Goal: Task Accomplishment & Management: Use online tool/utility

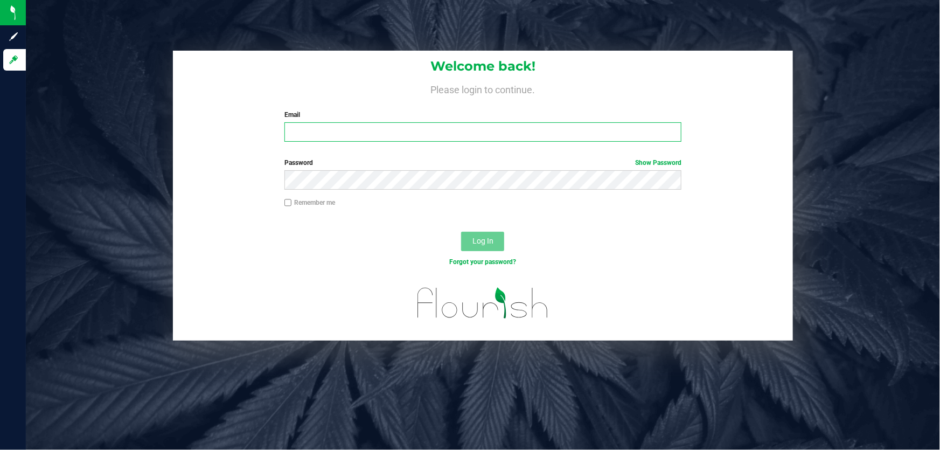
click at [397, 133] on input "Email" at bounding box center [483, 131] width 398 height 19
type input "[EMAIL_ADDRESS][DOMAIN_NAME]"
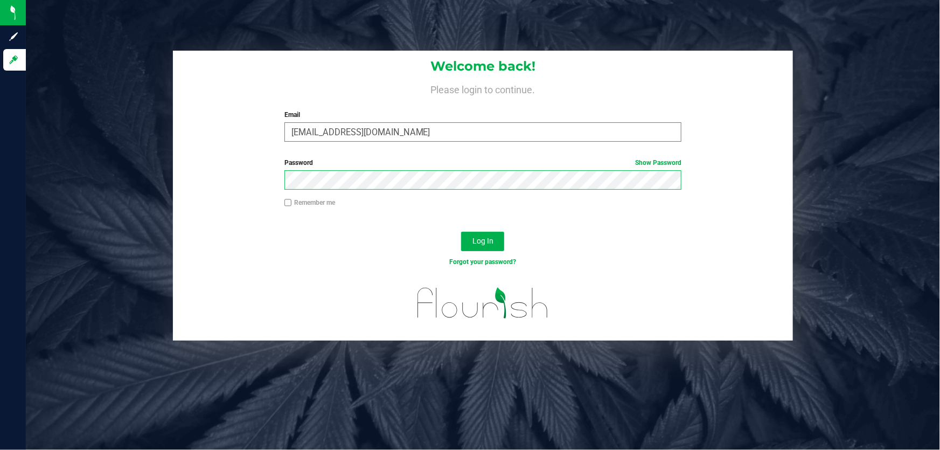
click at [461, 232] on button "Log In" at bounding box center [482, 241] width 43 height 19
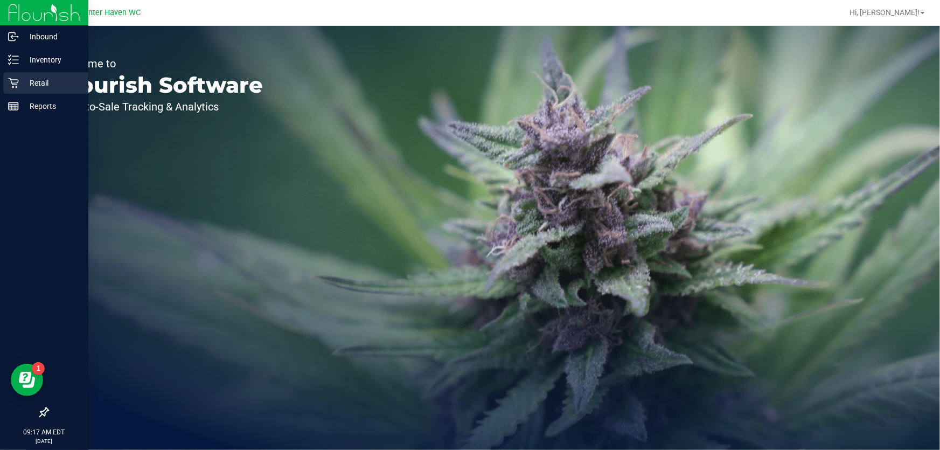
click at [19, 88] on p "Retail" at bounding box center [51, 82] width 65 height 13
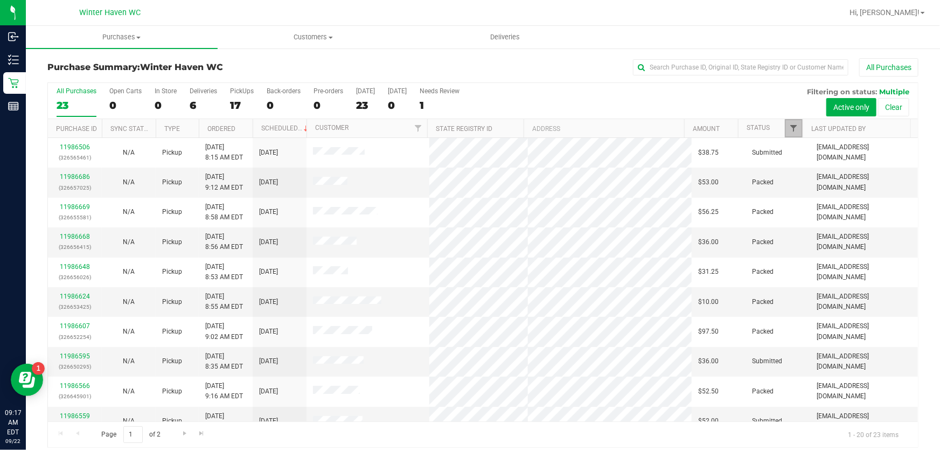
click at [789, 129] on span "Filter" at bounding box center [793, 128] width 9 height 9
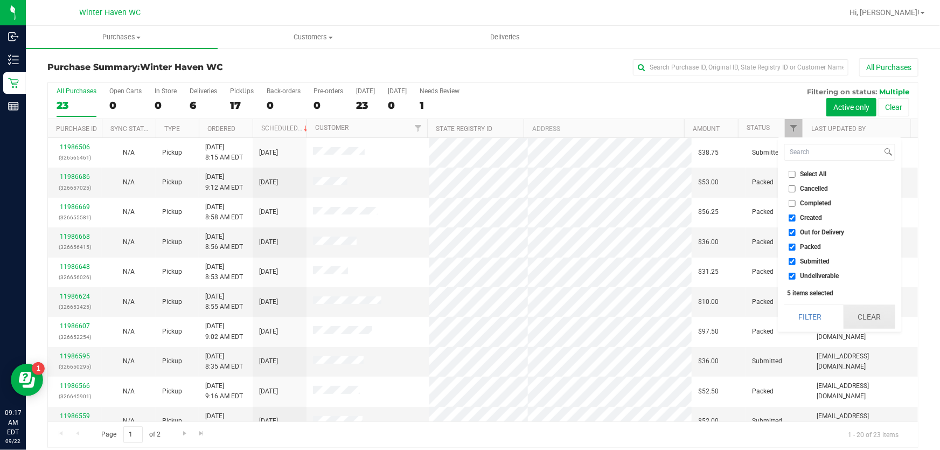
click at [884, 314] on button "Clear" at bounding box center [869, 317] width 52 height 24
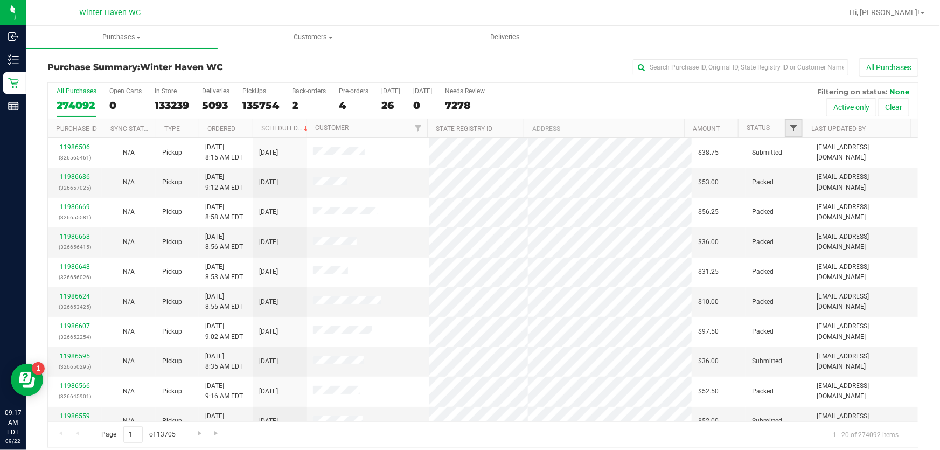
click at [789, 128] on span "Filter" at bounding box center [793, 128] width 9 height 9
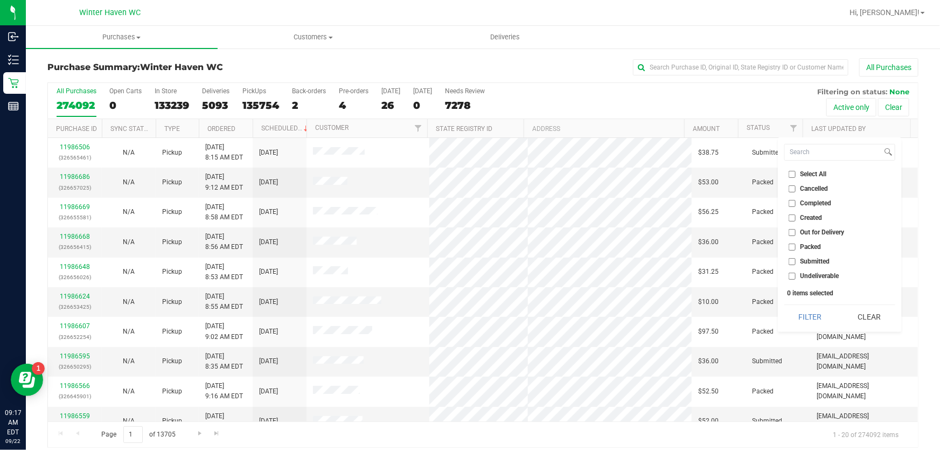
click at [793, 266] on li "Submitted" at bounding box center [839, 261] width 111 height 11
click at [790, 258] on input "Submitted" at bounding box center [792, 261] width 7 height 7
checkbox input "true"
click at [791, 320] on button "Filter" at bounding box center [810, 317] width 52 height 24
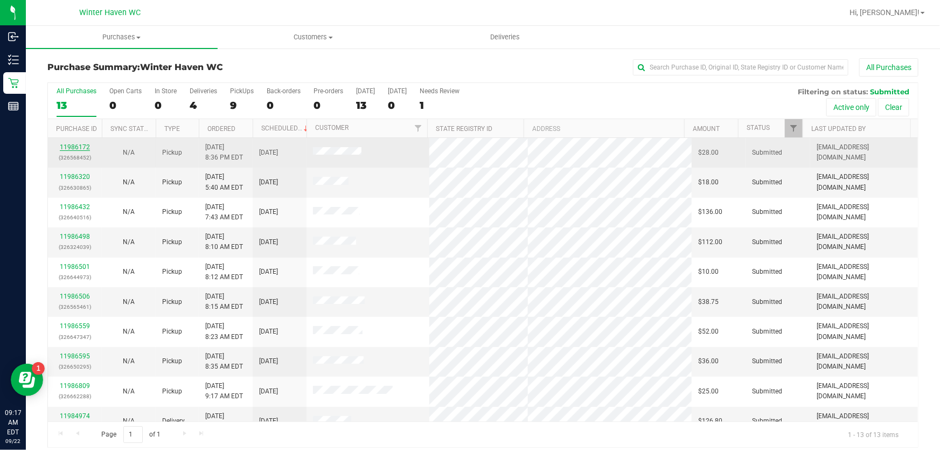
click at [75, 145] on link "11986172" at bounding box center [75, 147] width 30 height 8
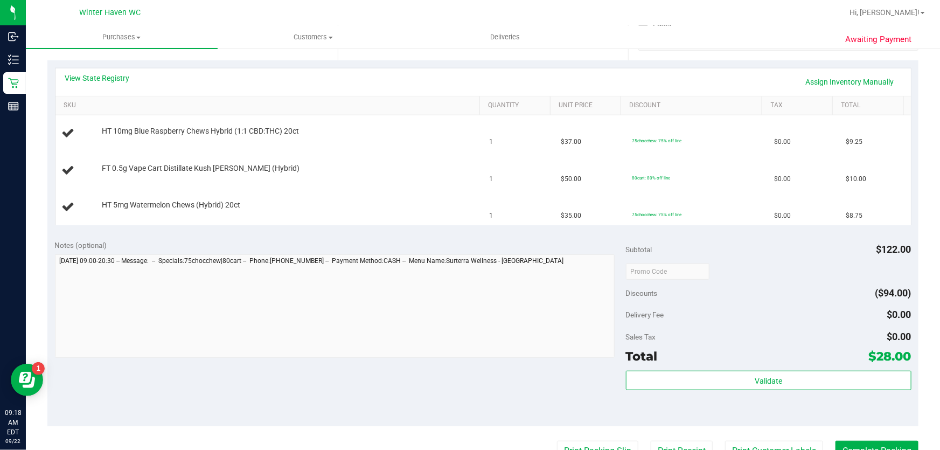
scroll to position [196, 0]
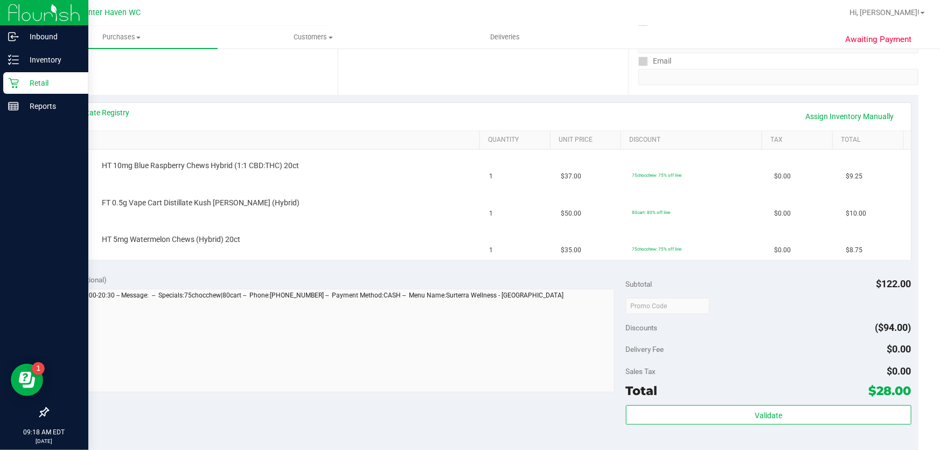
click at [11, 80] on icon at bounding box center [13, 83] width 10 height 10
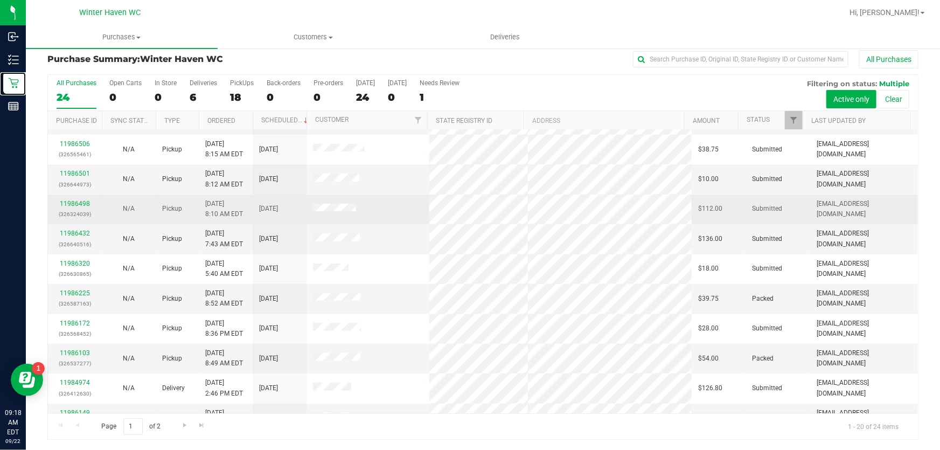
scroll to position [312, 0]
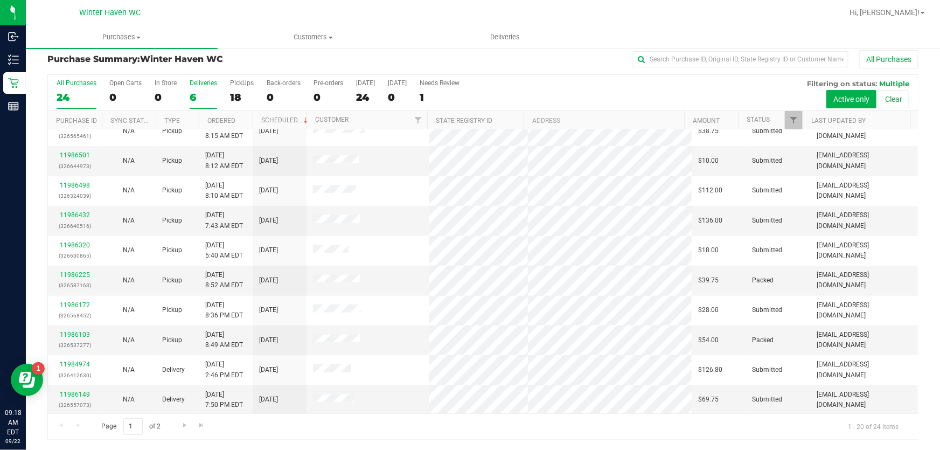
click at [201, 95] on div "6" at bounding box center [203, 97] width 27 height 12
click at [0, 0] on input "Deliveries 6" at bounding box center [0, 0] width 0 height 0
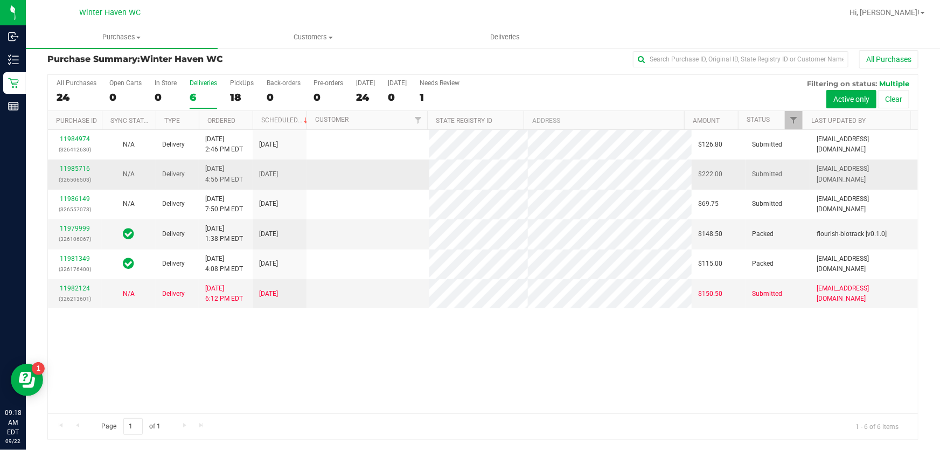
scroll to position [0, 0]
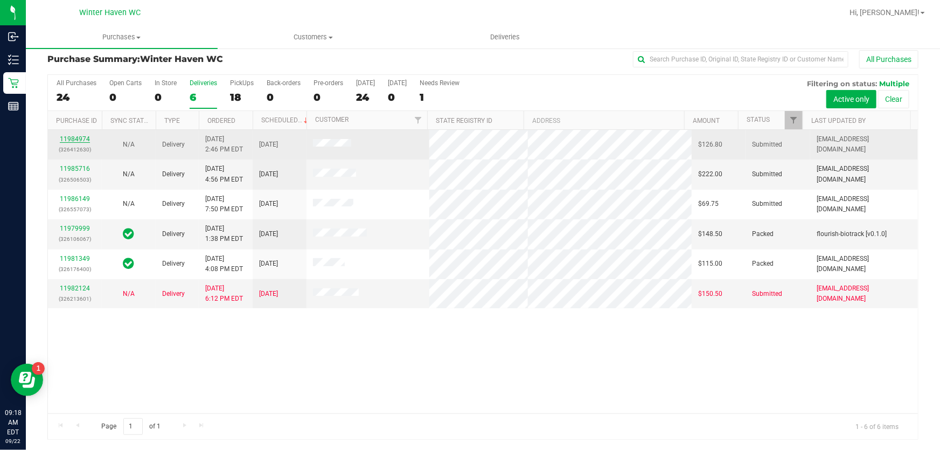
click at [75, 139] on link "11984974" at bounding box center [75, 139] width 30 height 8
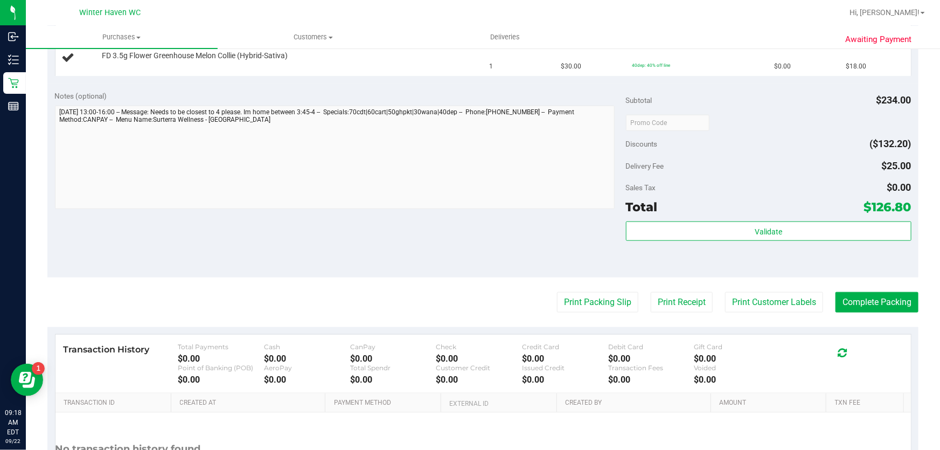
scroll to position [550, 0]
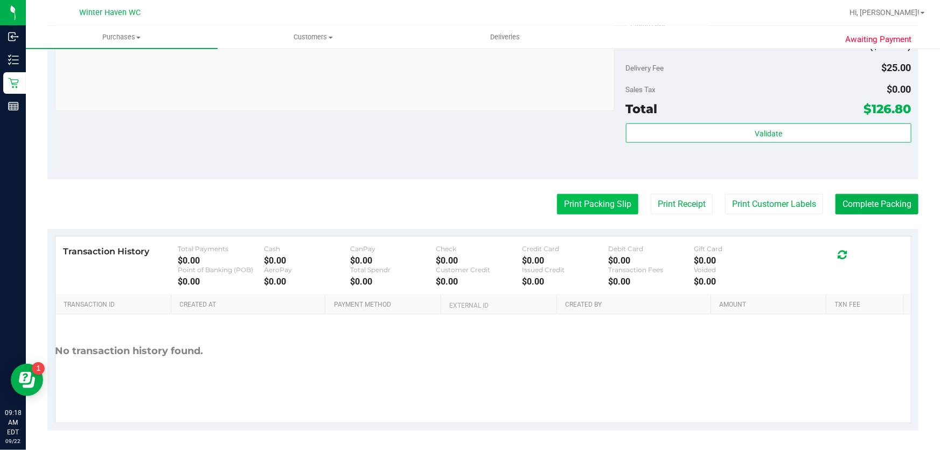
click at [610, 210] on button "Print Packing Slip" at bounding box center [597, 204] width 81 height 20
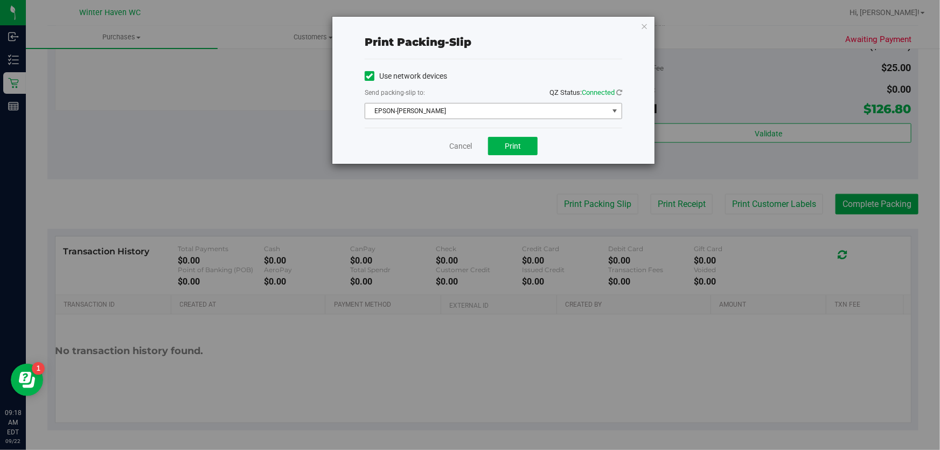
click at [517, 114] on span "EPSON-[PERSON_NAME]" at bounding box center [486, 110] width 243 height 15
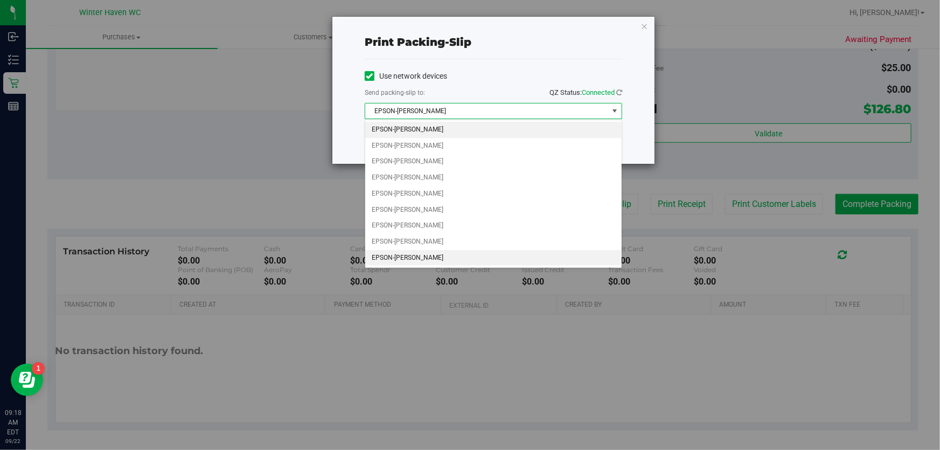
click at [442, 252] on li "EPSON-[PERSON_NAME]" at bounding box center [493, 258] width 256 height 16
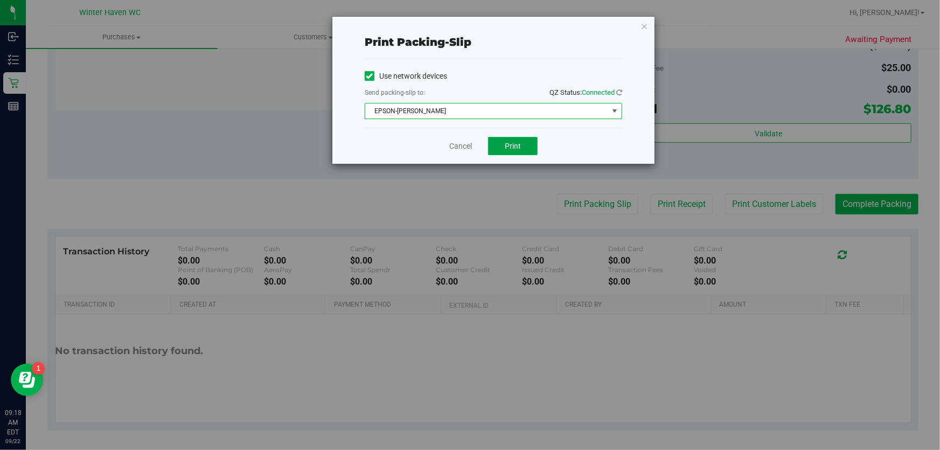
click at [522, 151] on button "Print" at bounding box center [513, 146] width 50 height 18
click at [456, 142] on link "Cancel" at bounding box center [460, 146] width 23 height 11
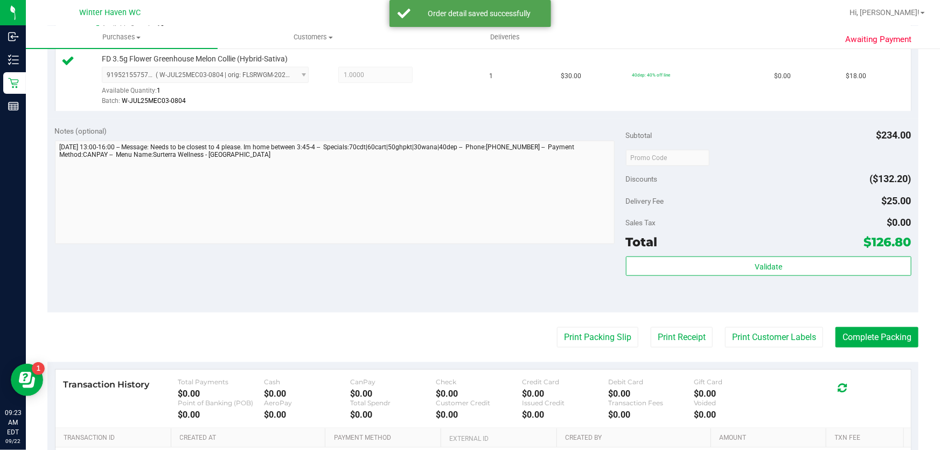
scroll to position [650, 0]
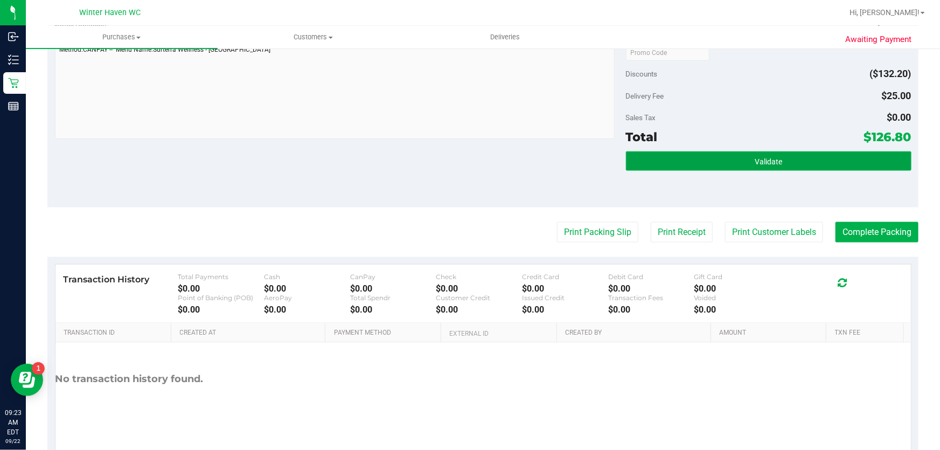
click at [779, 152] on button "Validate" at bounding box center [768, 160] width 285 height 19
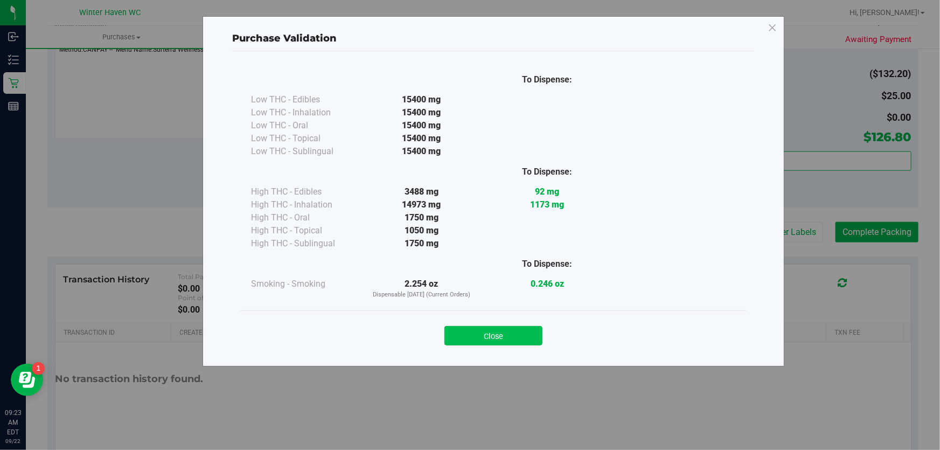
click at [511, 335] on button "Close" at bounding box center [493, 335] width 98 height 19
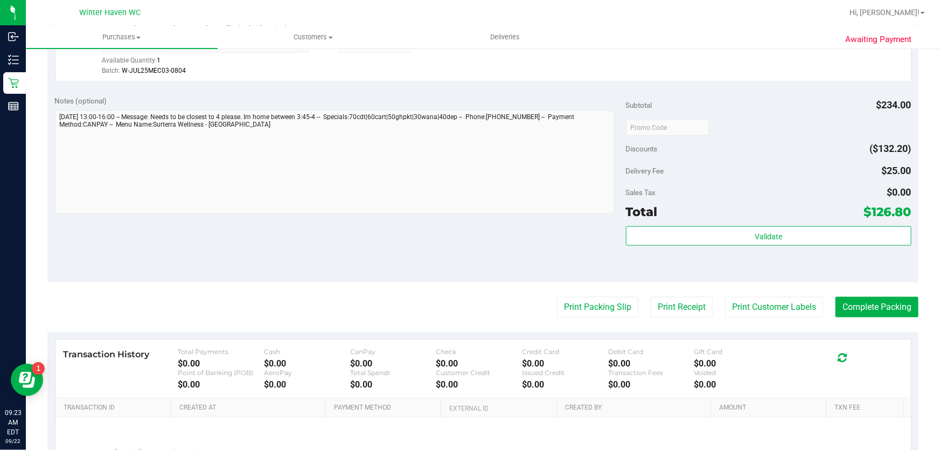
scroll to position [454, 0]
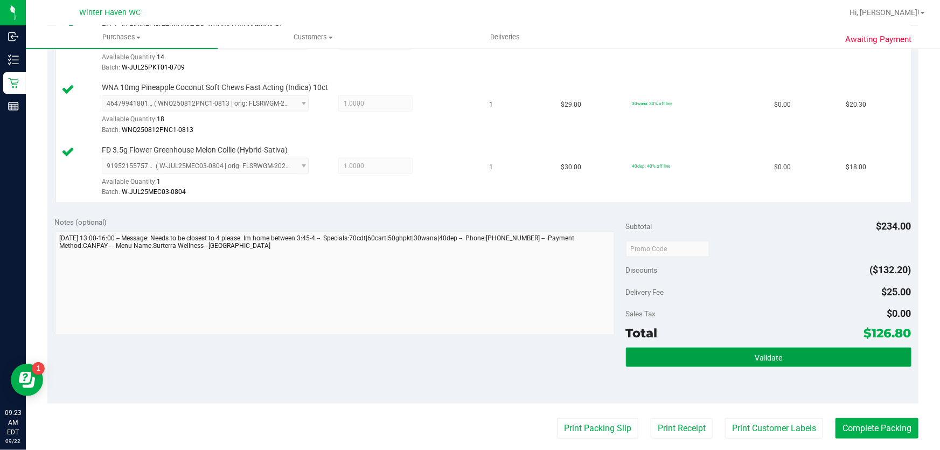
click at [665, 356] on button "Validate" at bounding box center [768, 356] width 285 height 19
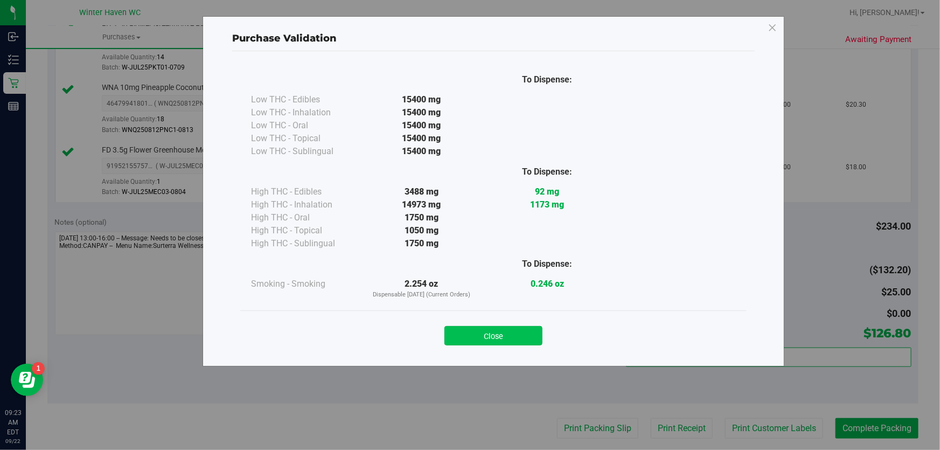
click at [513, 330] on button "Close" at bounding box center [493, 335] width 98 height 19
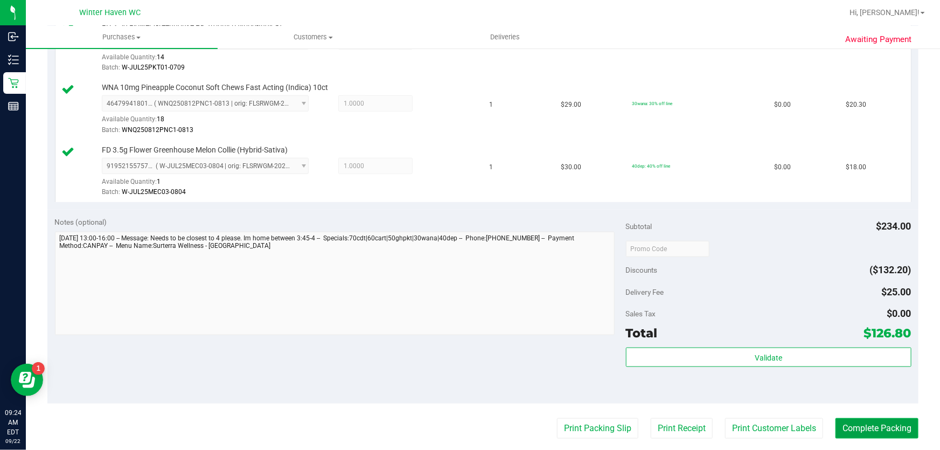
click at [864, 429] on button "Complete Packing" at bounding box center [876, 428] width 83 height 20
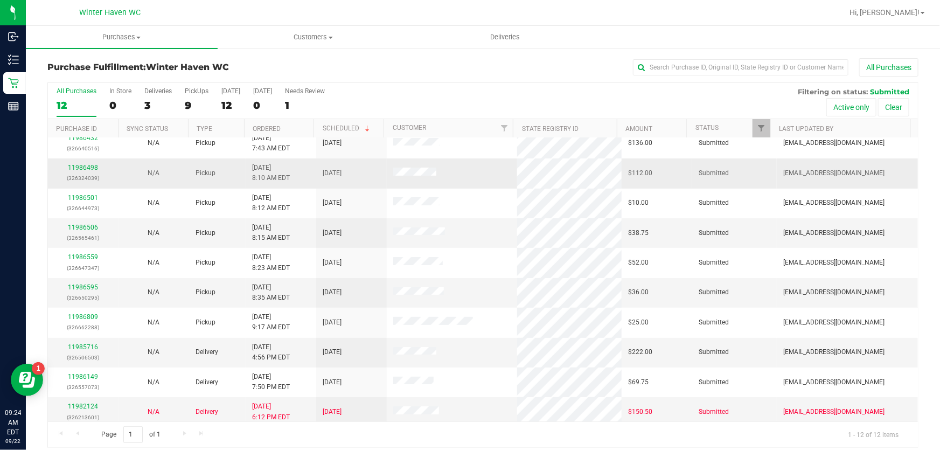
scroll to position [73, 0]
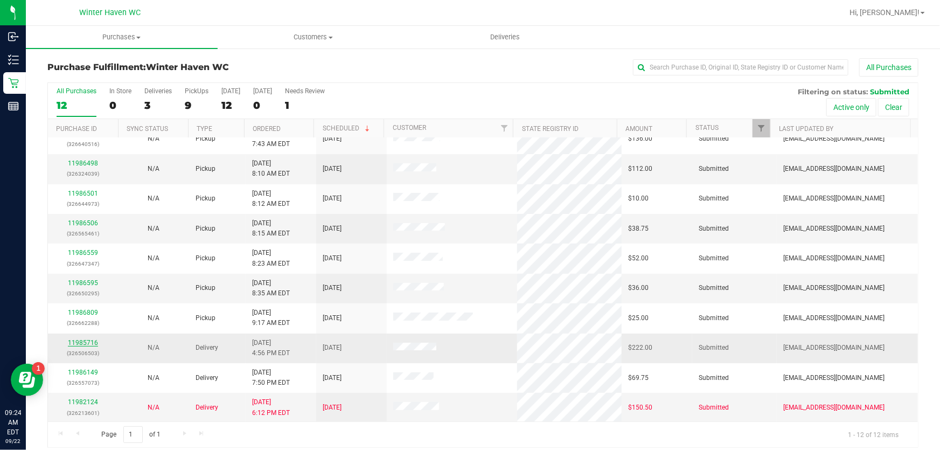
click at [84, 343] on link "11985716" at bounding box center [83, 343] width 30 height 8
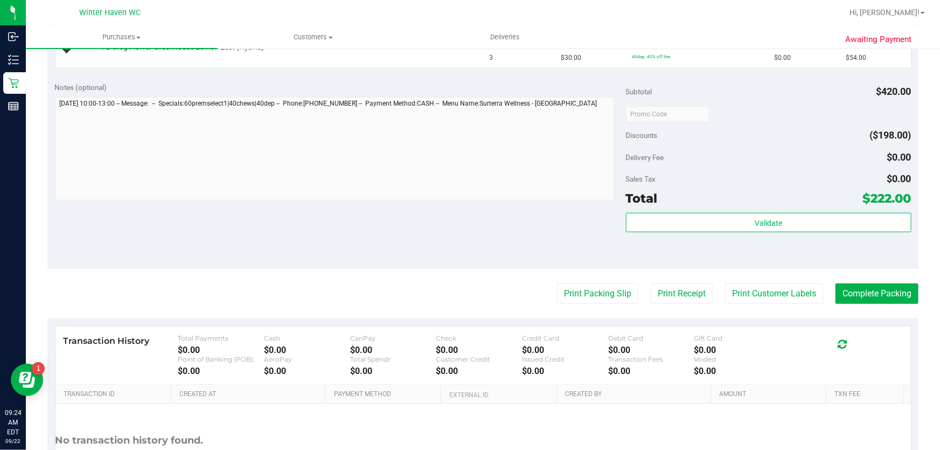
scroll to position [514, 0]
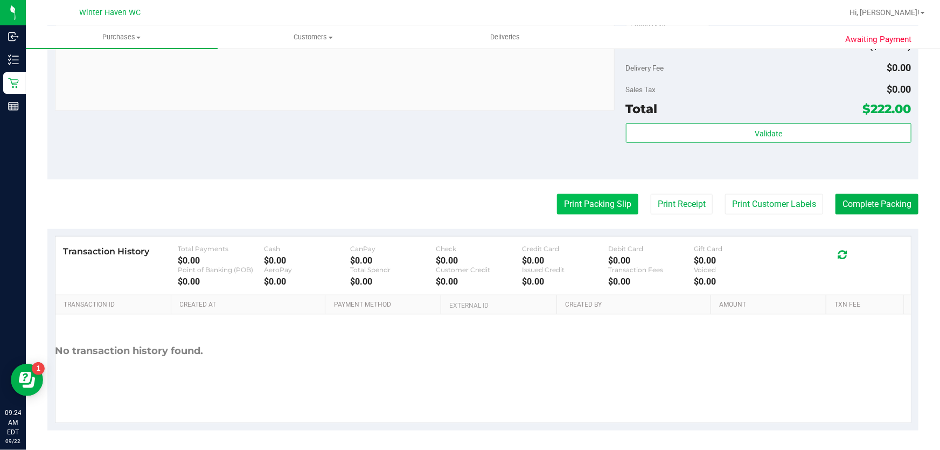
click at [580, 201] on button "Print Packing Slip" at bounding box center [597, 204] width 81 height 20
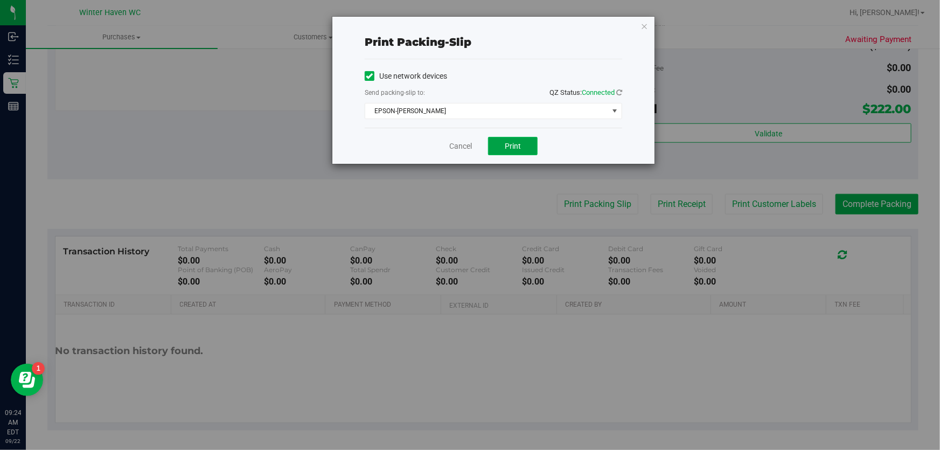
click at [497, 145] on button "Print" at bounding box center [513, 146] width 50 height 18
click at [644, 27] on icon "button" at bounding box center [644, 25] width 8 height 13
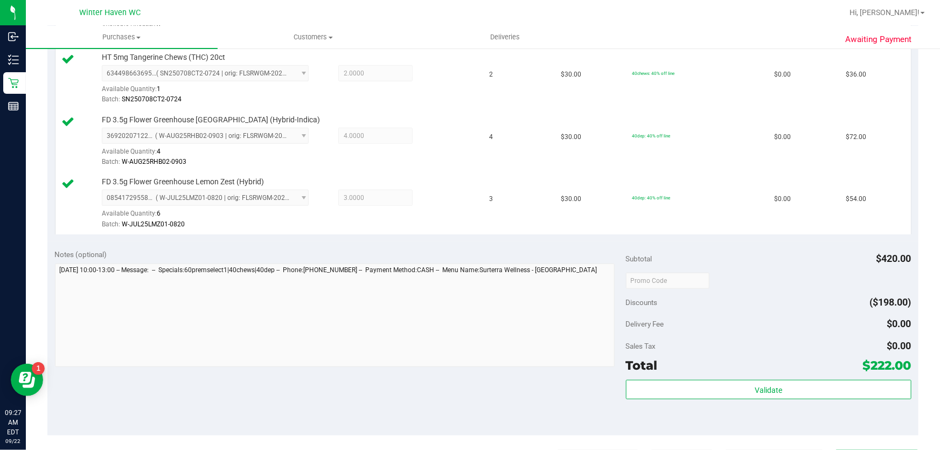
scroll to position [416, 0]
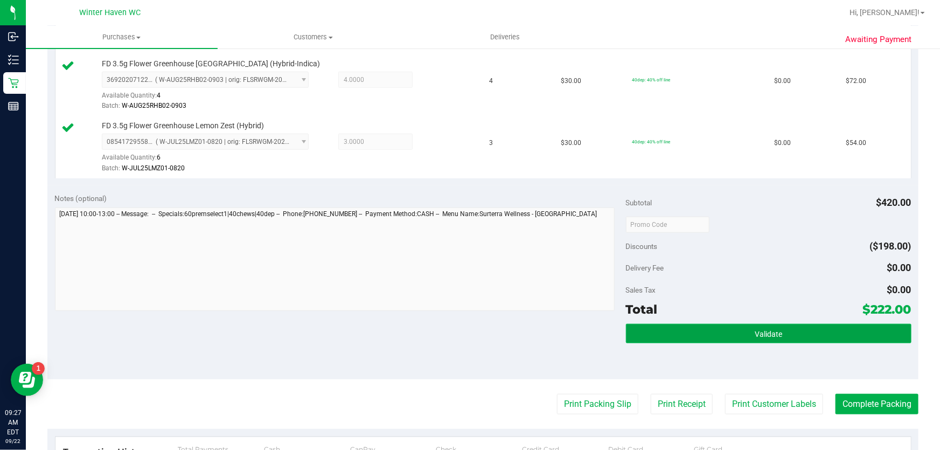
click at [833, 330] on button "Validate" at bounding box center [768, 333] width 285 height 19
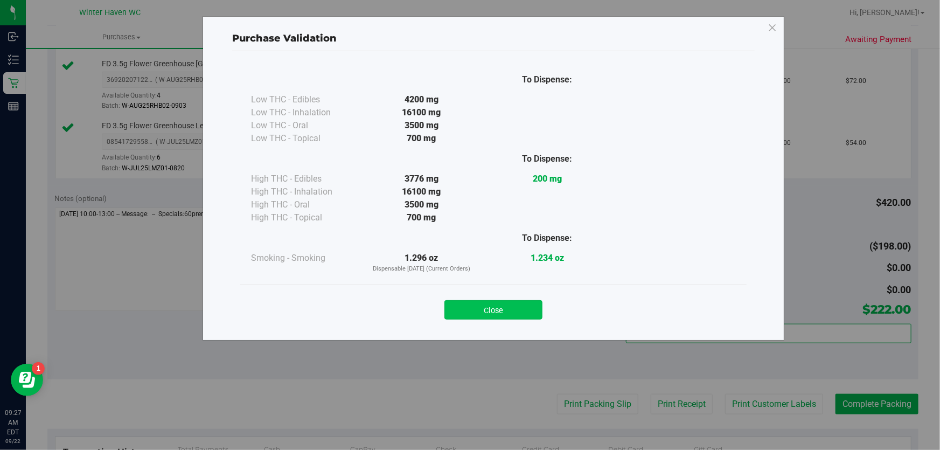
click at [499, 306] on button "Close" at bounding box center [493, 309] width 98 height 19
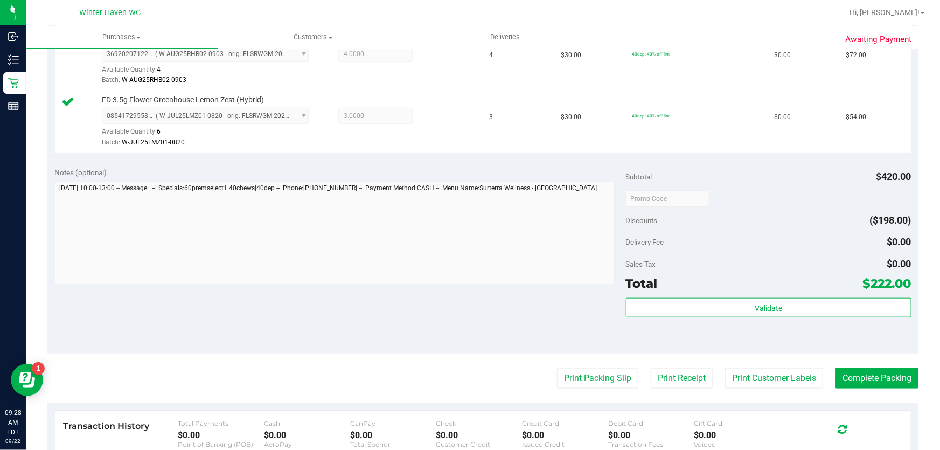
scroll to position [514, 0]
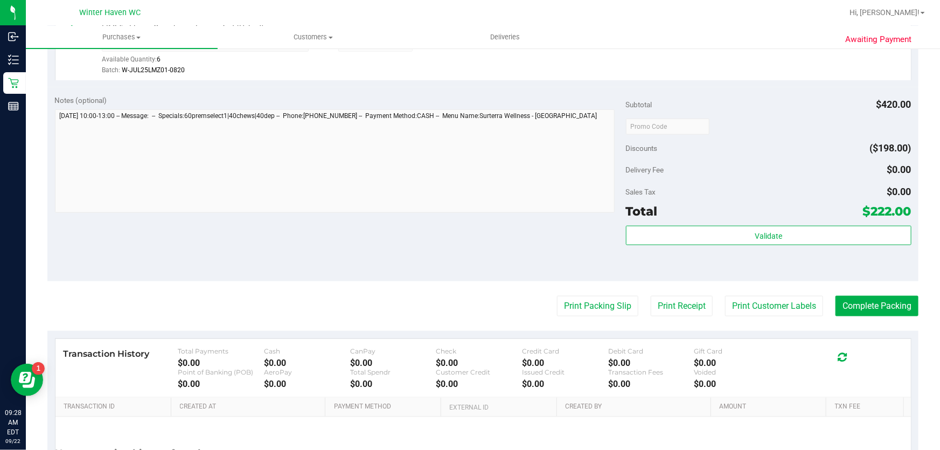
click at [808, 248] on div "Validate" at bounding box center [768, 250] width 285 height 48
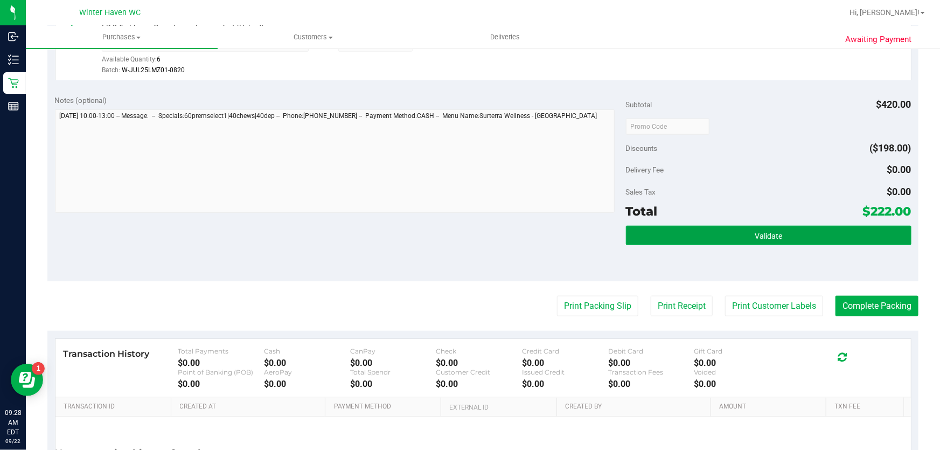
click at [812, 240] on button "Validate" at bounding box center [768, 235] width 285 height 19
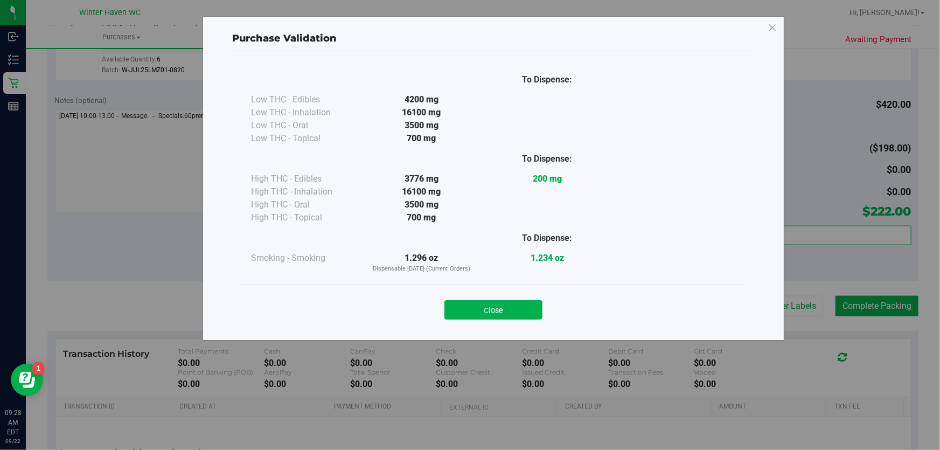
click at [477, 305] on button "Close" at bounding box center [493, 309] width 98 height 19
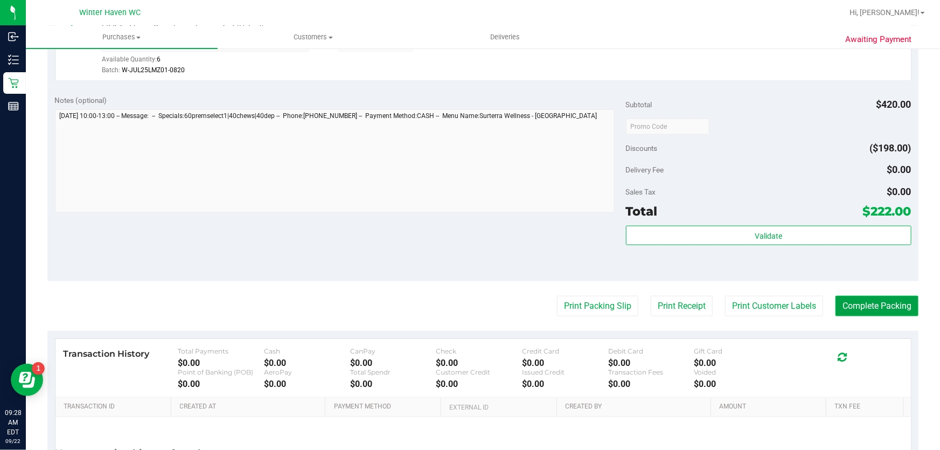
click at [860, 306] on button "Complete Packing" at bounding box center [876, 306] width 83 height 20
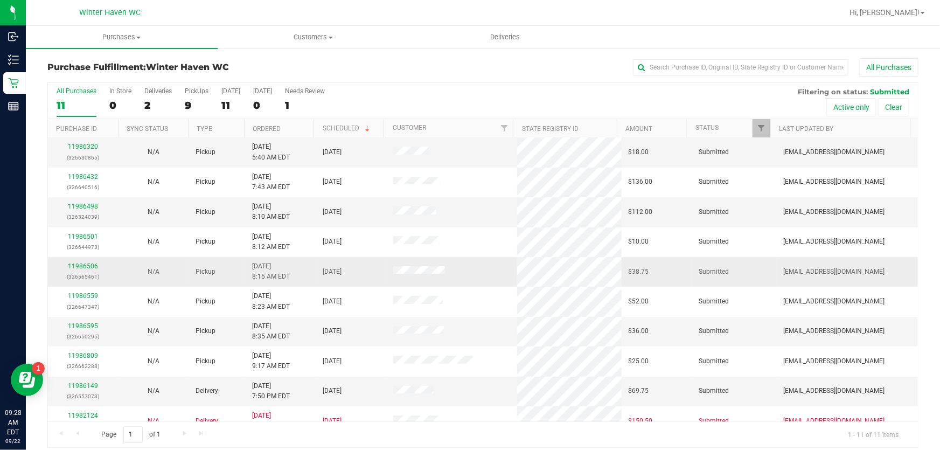
scroll to position [43, 0]
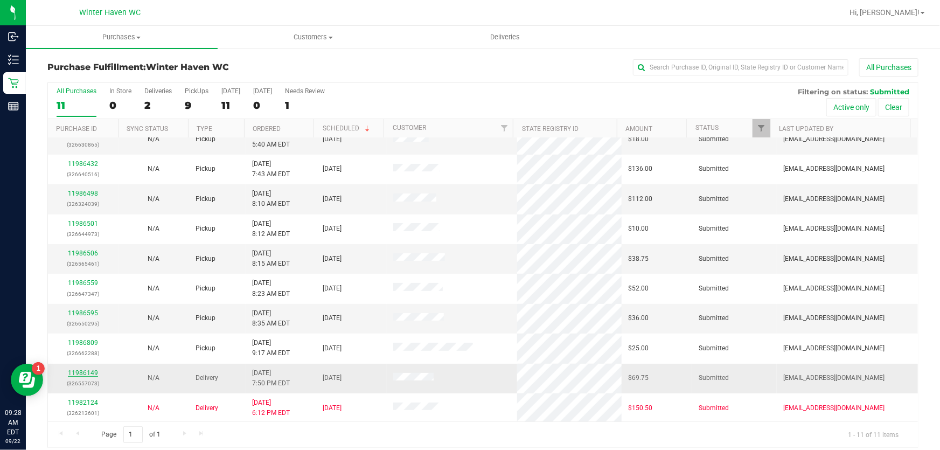
click at [82, 372] on link "11986149" at bounding box center [83, 373] width 30 height 8
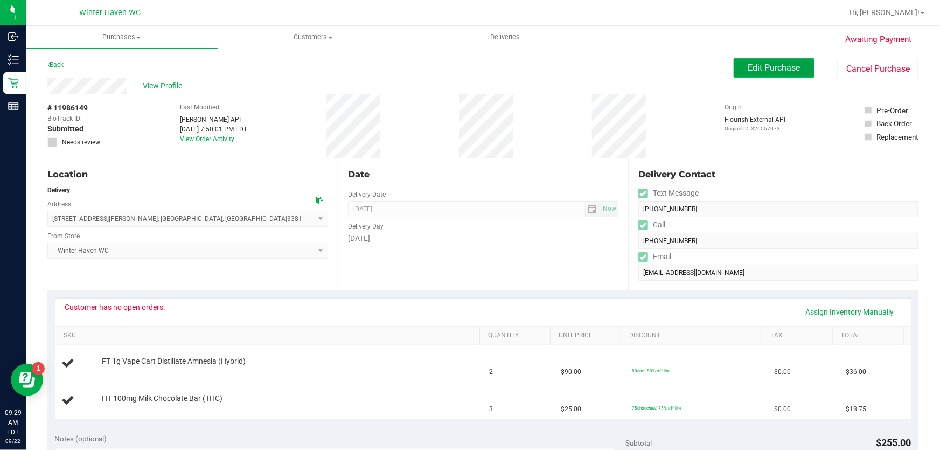
click at [734, 68] on button "Edit Purchase" at bounding box center [774, 67] width 81 height 19
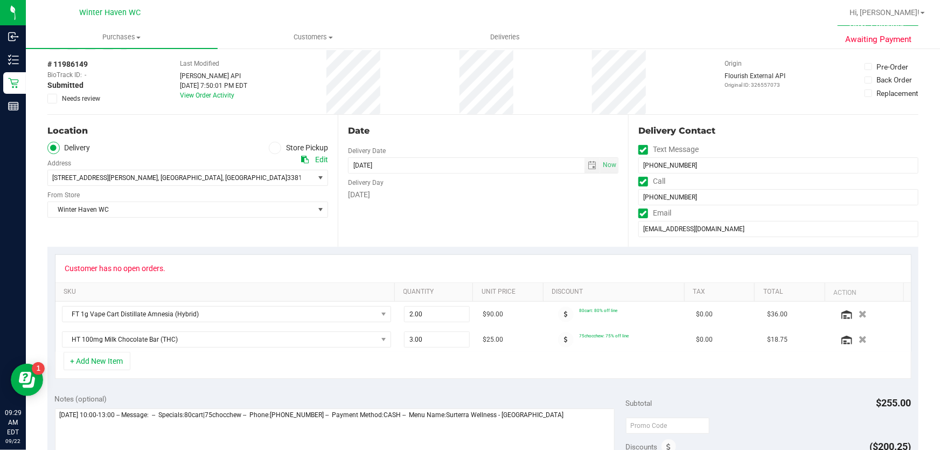
scroll to position [245, 0]
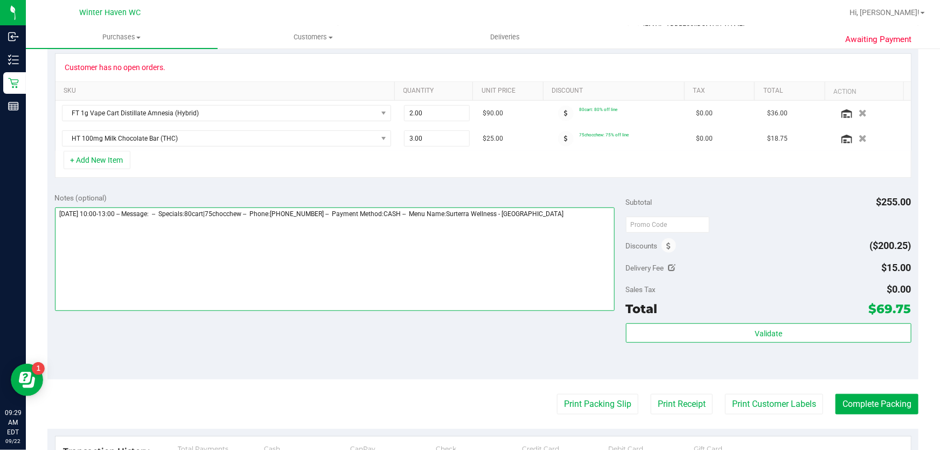
click at [569, 229] on textarea at bounding box center [335, 258] width 560 height 103
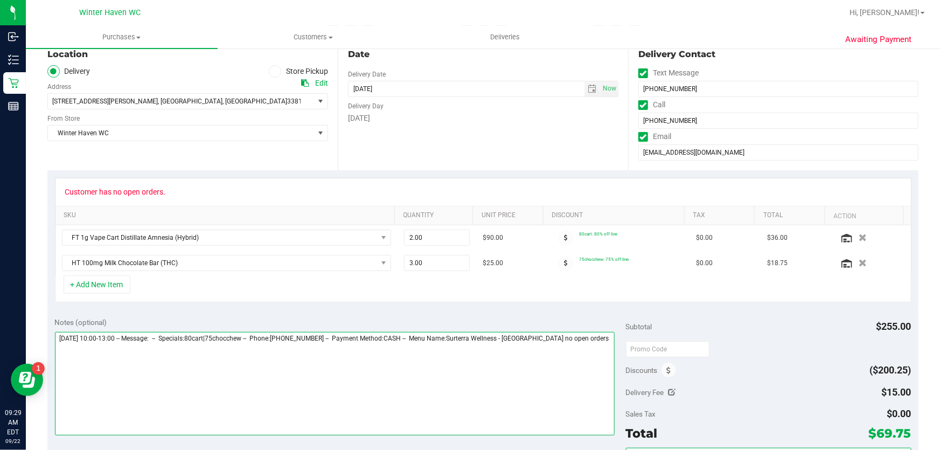
scroll to position [0, 0]
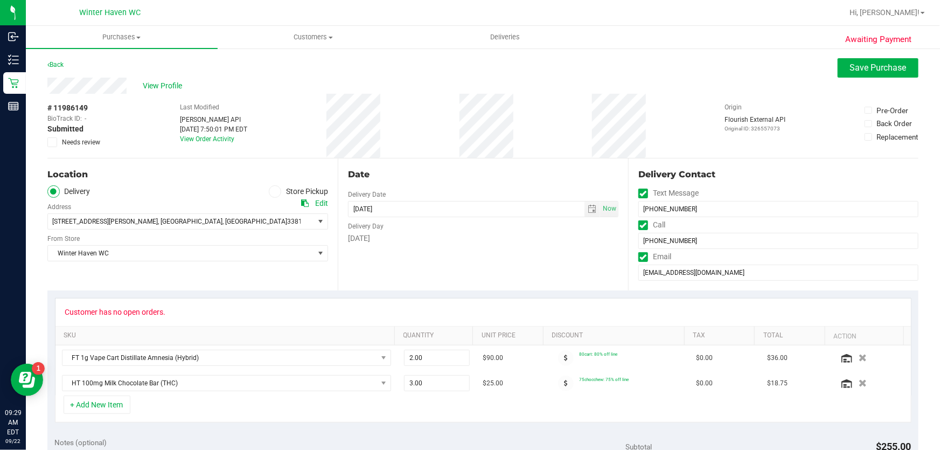
type textarea "[DATE] 10:00-13:00 -- Message: -- Specials:80cart|75chocchew -- Phone:[PHONE_NU…"
drag, startPoint x: 54, startPoint y: 108, endPoint x: 90, endPoint y: 108, distance: 35.5
click at [90, 108] on div "# 11986149 BioTrack ID: - Submitted Needs review" at bounding box center [74, 124] width 54 height 45
copy div "11986149"
click at [154, 88] on span "View Profile" at bounding box center [164, 85] width 43 height 11
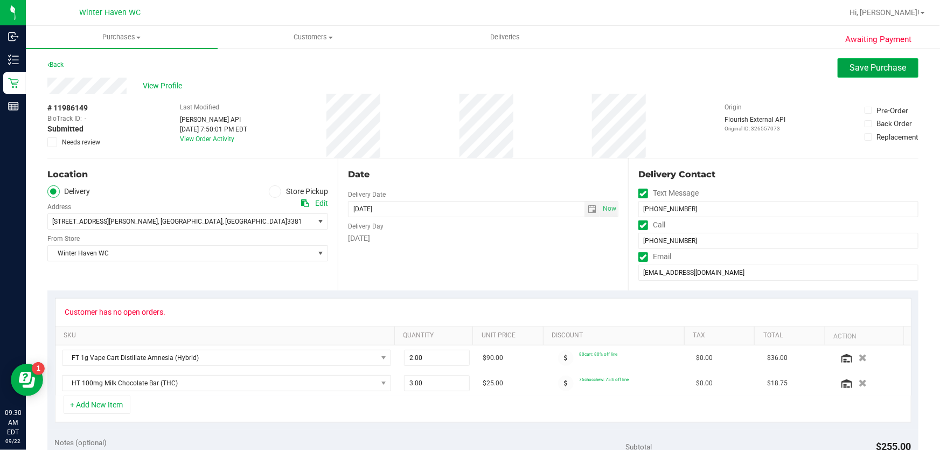
click at [895, 68] on span "Save Purchase" at bounding box center [878, 67] width 57 height 10
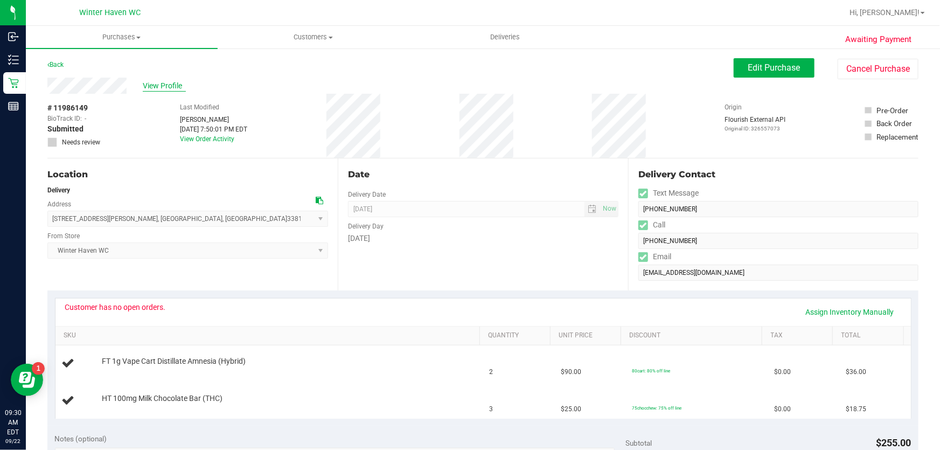
click at [166, 86] on span "View Profile" at bounding box center [164, 85] width 43 height 11
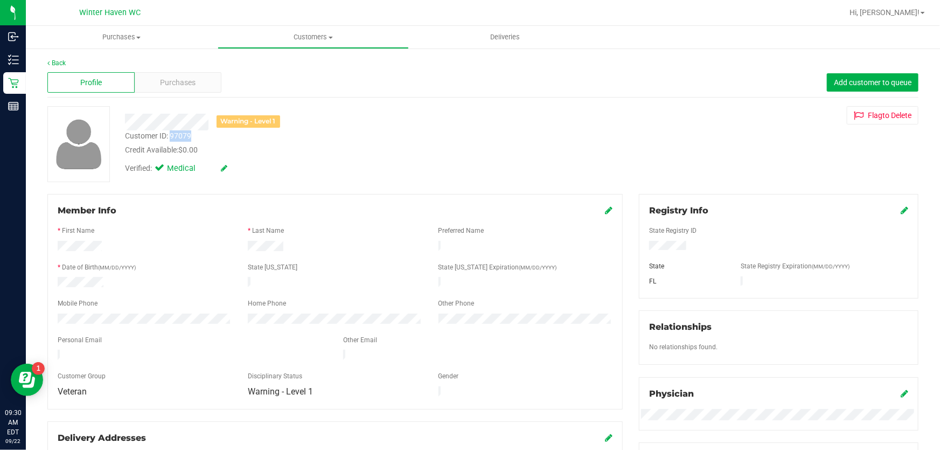
drag, startPoint x: 171, startPoint y: 136, endPoint x: 201, endPoint y: 137, distance: 30.7
click at [201, 137] on div "Customer ID: 97079 Credit Available: $0.00" at bounding box center [339, 142] width 444 height 25
copy div "97079"
click at [800, 130] on div "Warning - Level 1 Customer ID: 97079 Credit Available: $0.00 Verified: Medical …" at bounding box center [482, 144] width 887 height 76
click at [59, 59] on link "Back" at bounding box center [56, 63] width 18 height 8
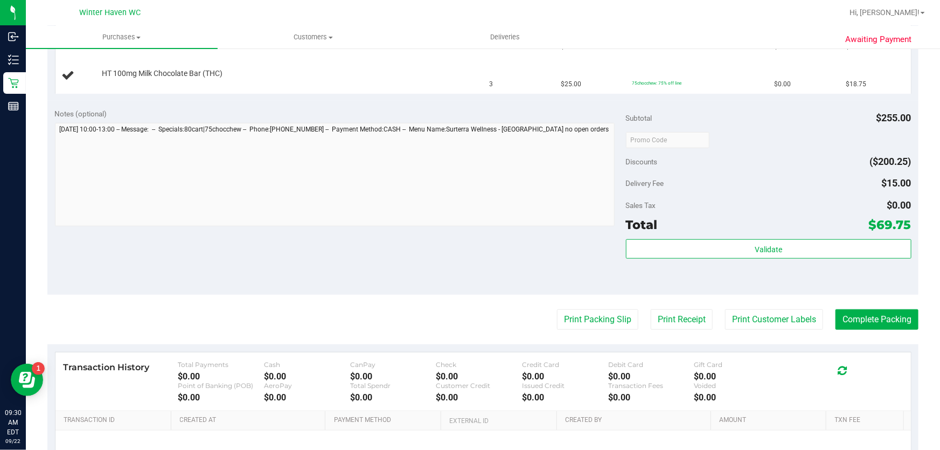
scroll to position [392, 0]
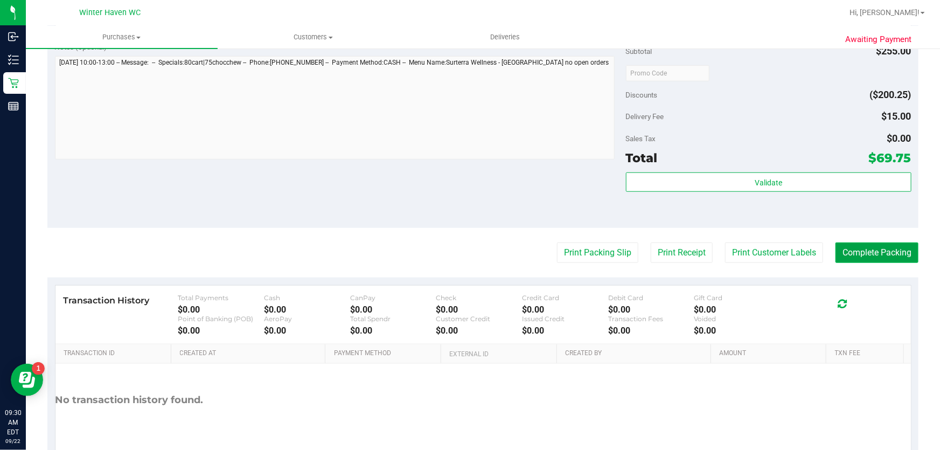
click at [899, 249] on button "Complete Packing" at bounding box center [876, 252] width 83 height 20
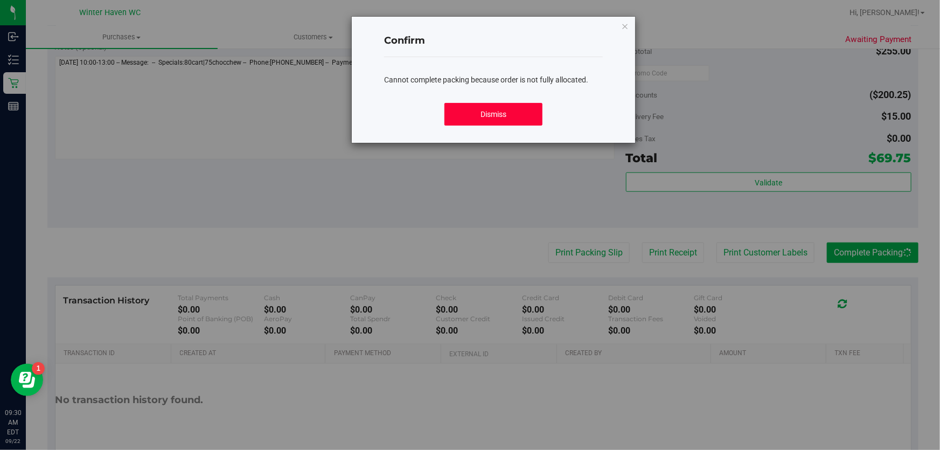
click at [505, 113] on button "Dismiss" at bounding box center [493, 114] width 99 height 23
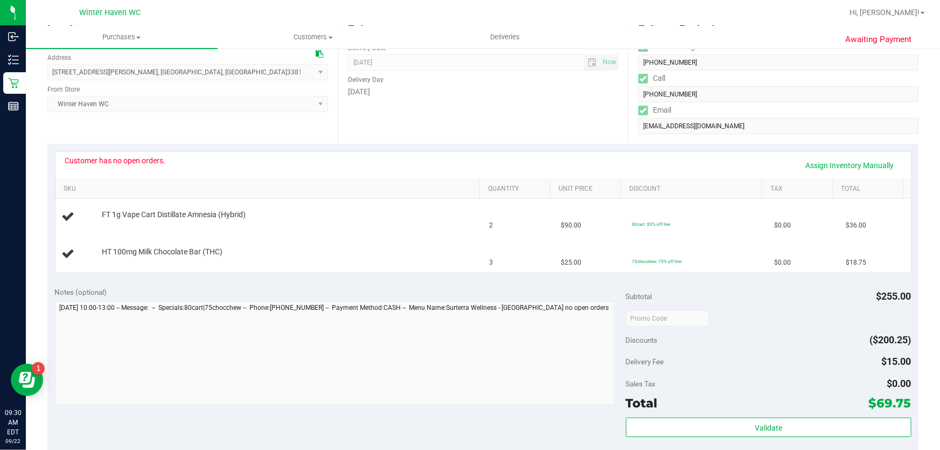
scroll to position [0, 0]
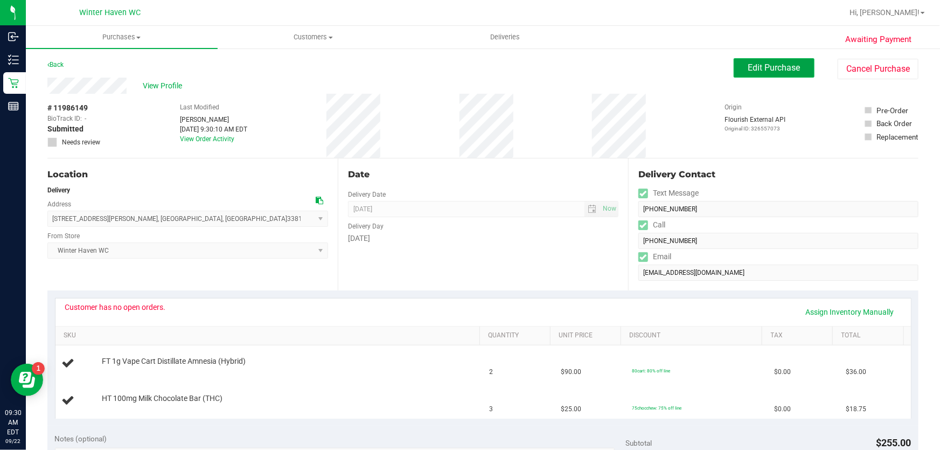
click at [794, 74] on button "Edit Purchase" at bounding box center [774, 67] width 81 height 19
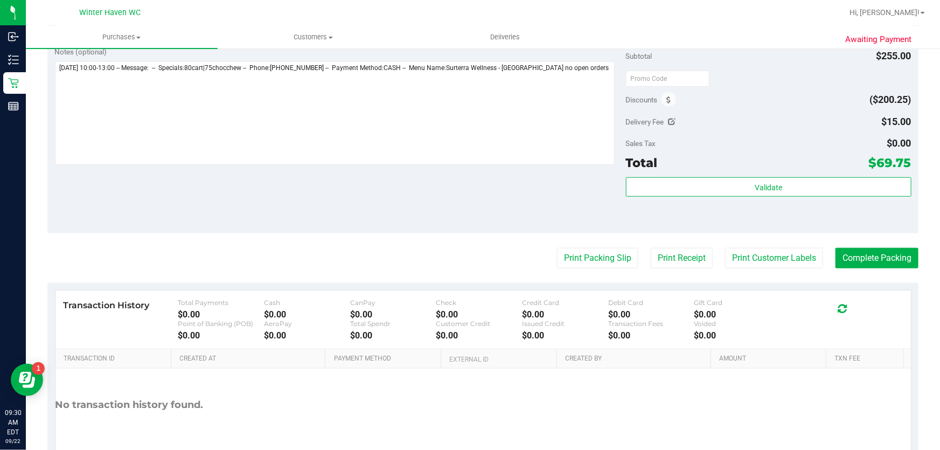
scroll to position [392, 0]
click at [857, 255] on button "Complete Packing" at bounding box center [876, 257] width 83 height 20
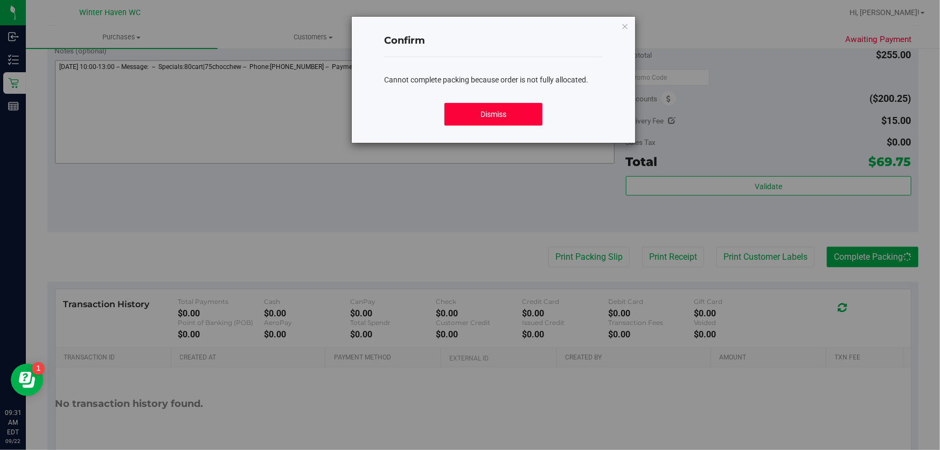
click at [510, 114] on button "Dismiss" at bounding box center [493, 114] width 99 height 23
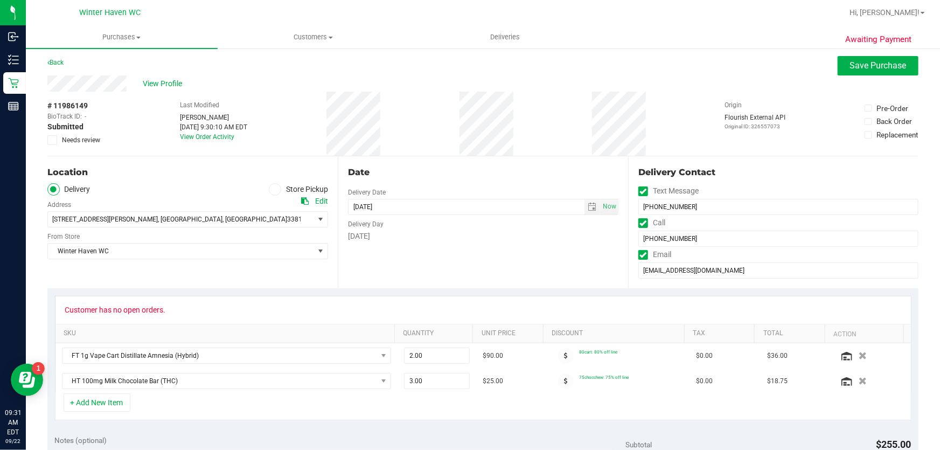
scroll to position [0, 0]
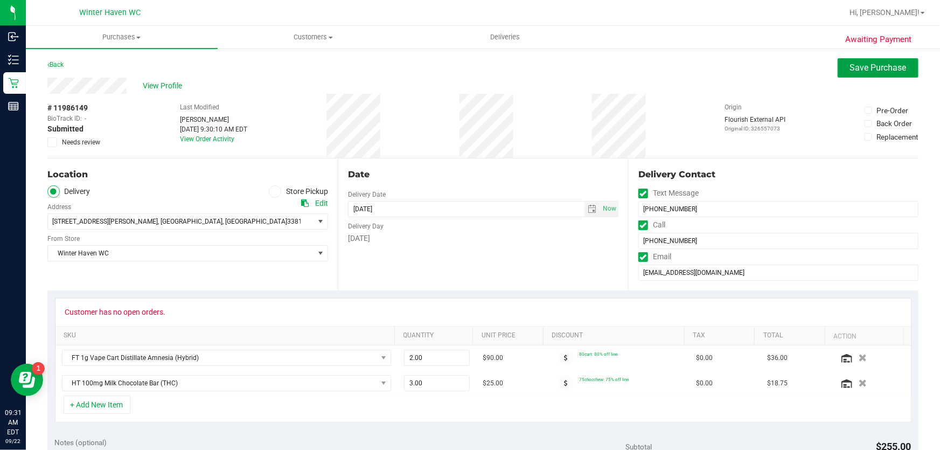
click at [841, 60] on button "Save Purchase" at bounding box center [878, 67] width 81 height 19
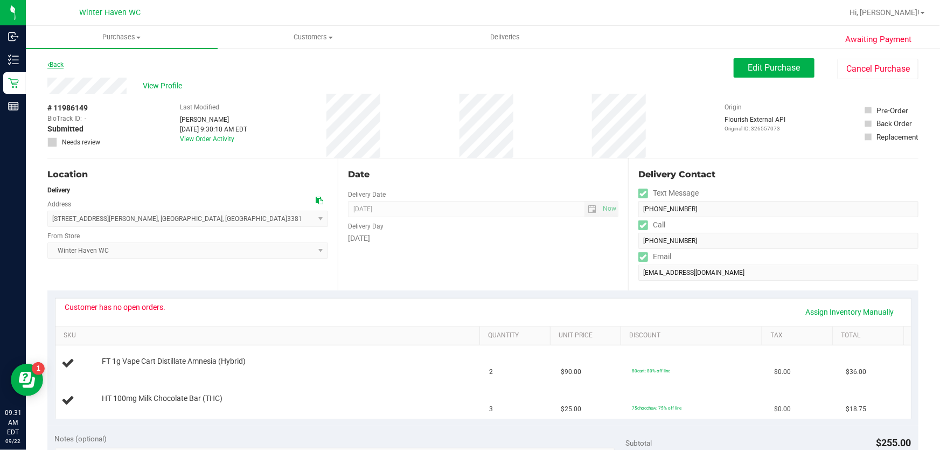
click at [47, 64] on icon at bounding box center [48, 64] width 2 height 6
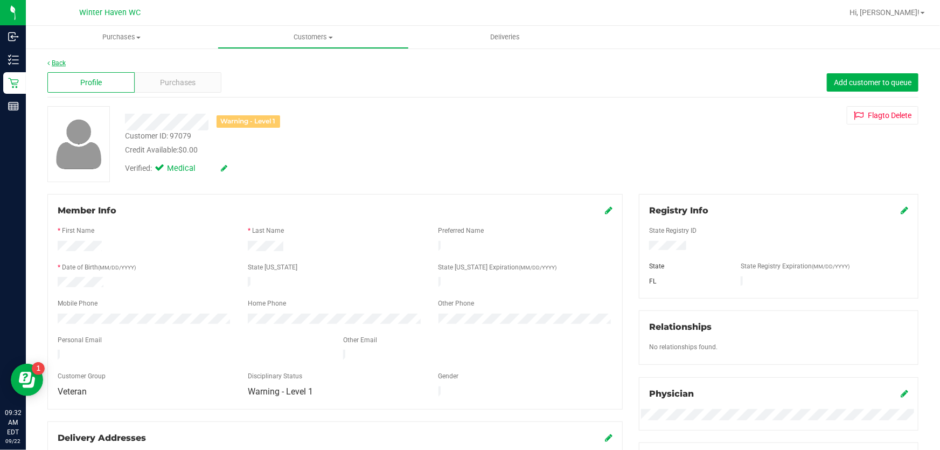
click at [59, 61] on link "Back" at bounding box center [56, 63] width 18 height 8
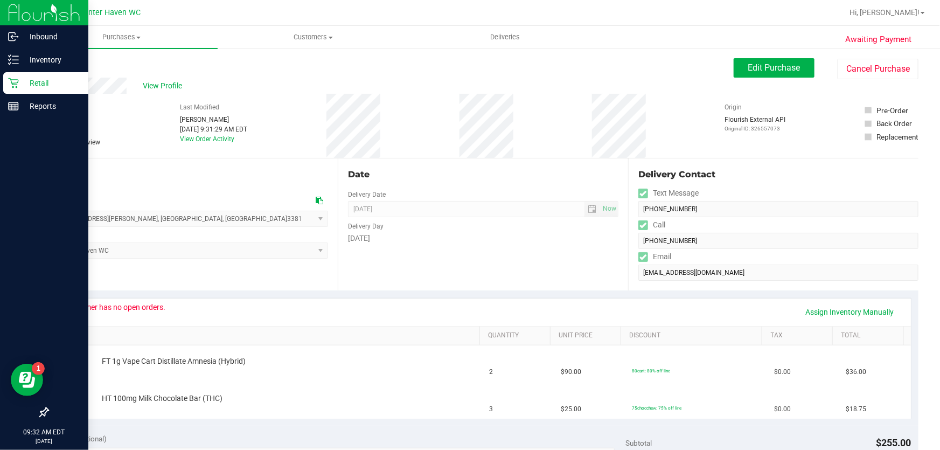
click at [52, 83] on p "Retail" at bounding box center [51, 82] width 65 height 13
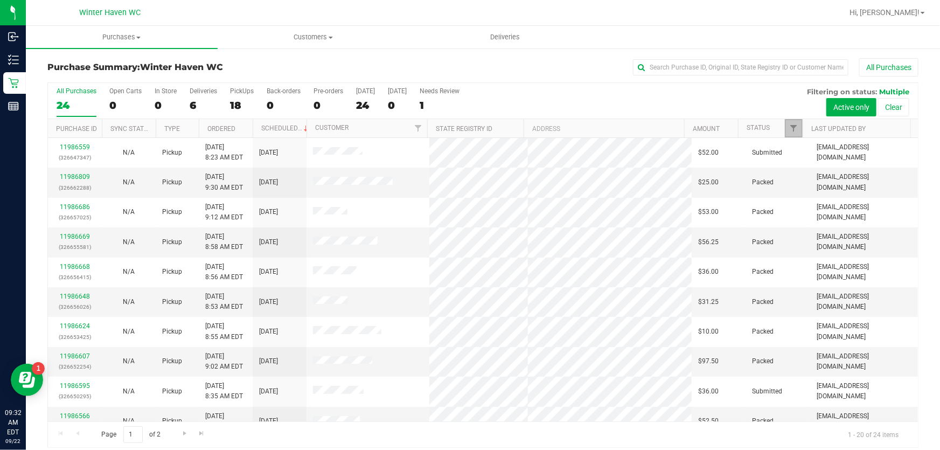
click at [786, 120] on link "Filter" at bounding box center [794, 128] width 18 height 18
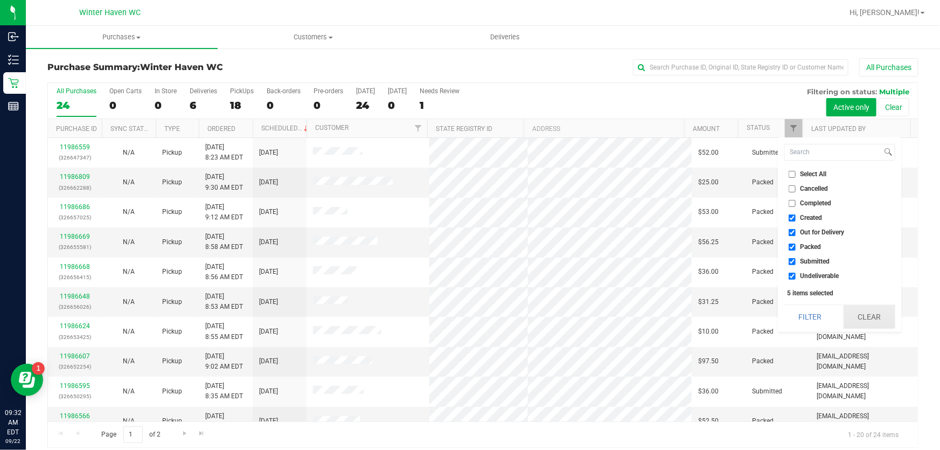
click at [855, 313] on button "Clear" at bounding box center [869, 317] width 52 height 24
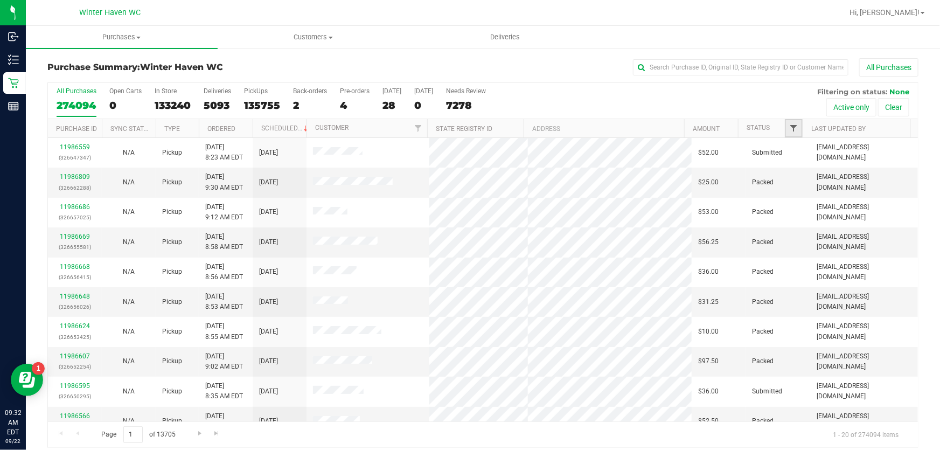
click at [789, 131] on span "Filter" at bounding box center [793, 128] width 9 height 9
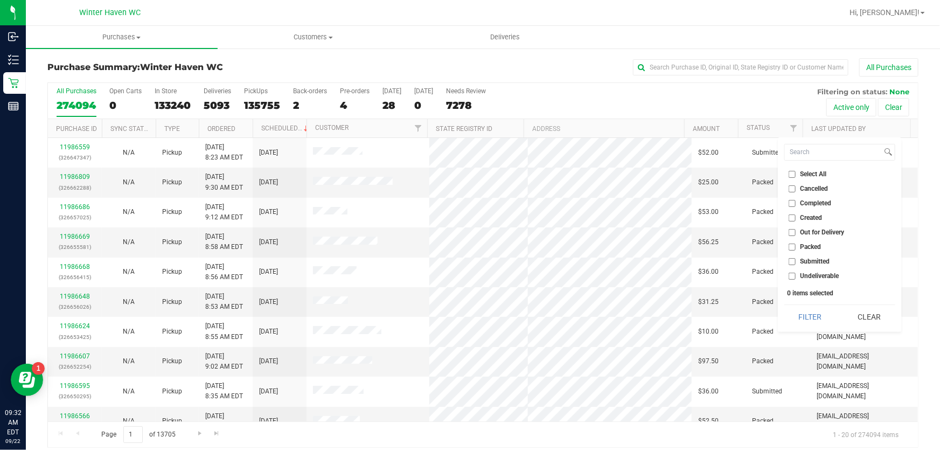
click at [793, 261] on input "Submitted" at bounding box center [792, 261] width 7 height 7
checkbox input "true"
click at [803, 312] on button "Filter" at bounding box center [810, 317] width 52 height 24
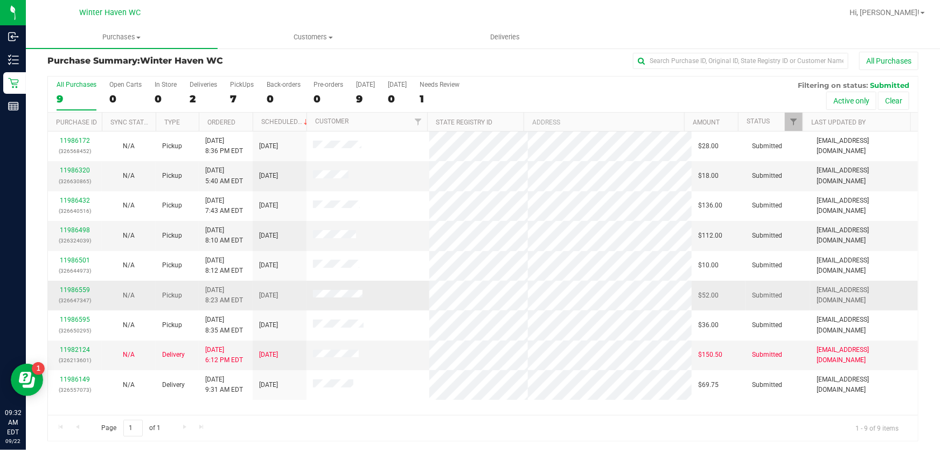
scroll to position [8, 0]
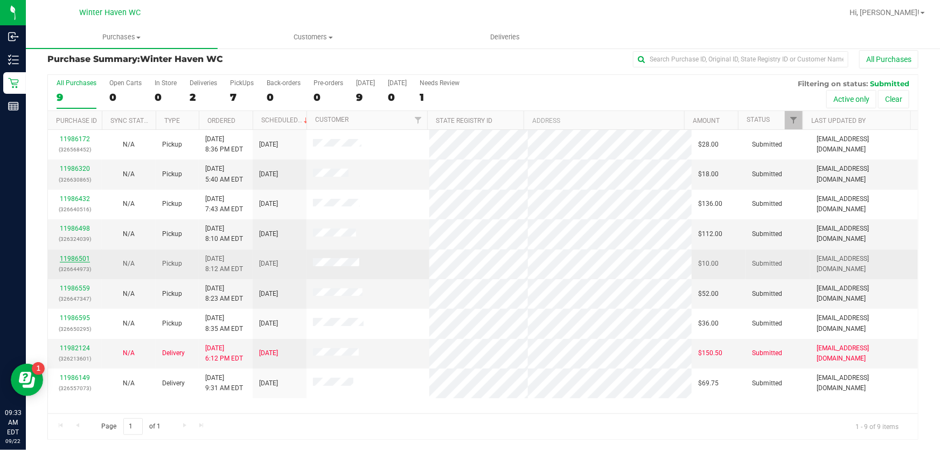
click at [74, 258] on link "11986501" at bounding box center [75, 259] width 30 height 8
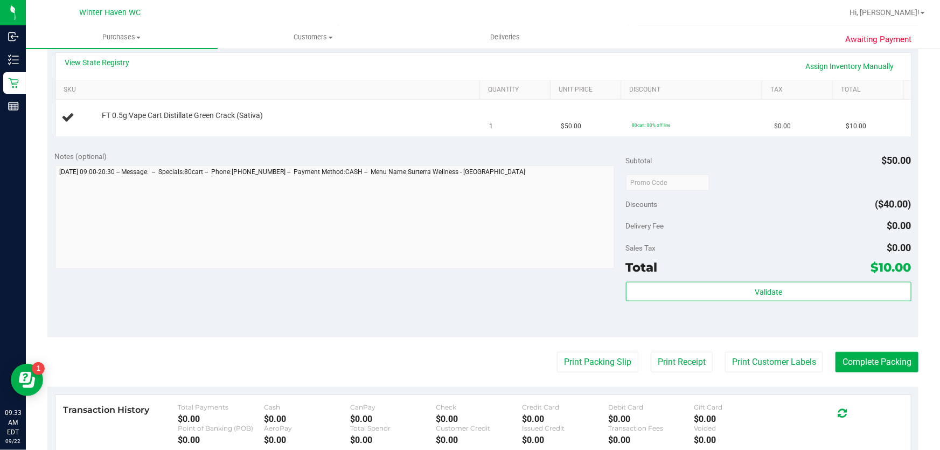
scroll to position [253, 0]
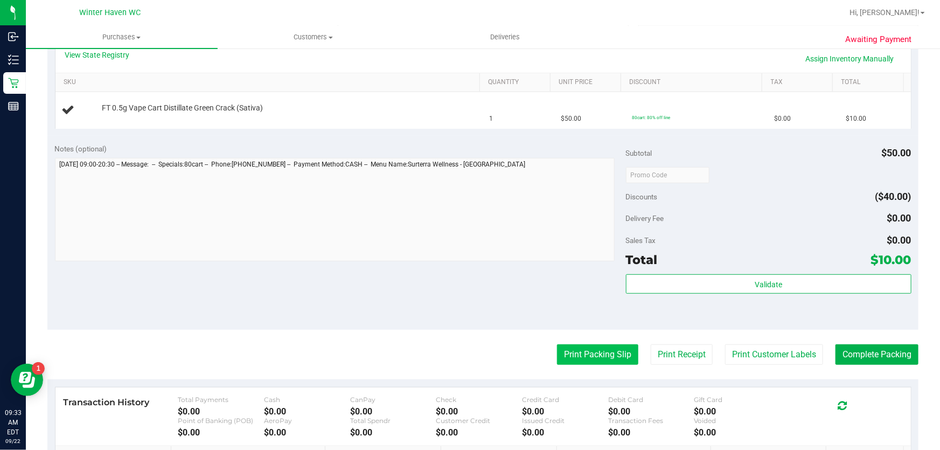
click at [613, 361] on button "Print Packing Slip" at bounding box center [597, 354] width 81 height 20
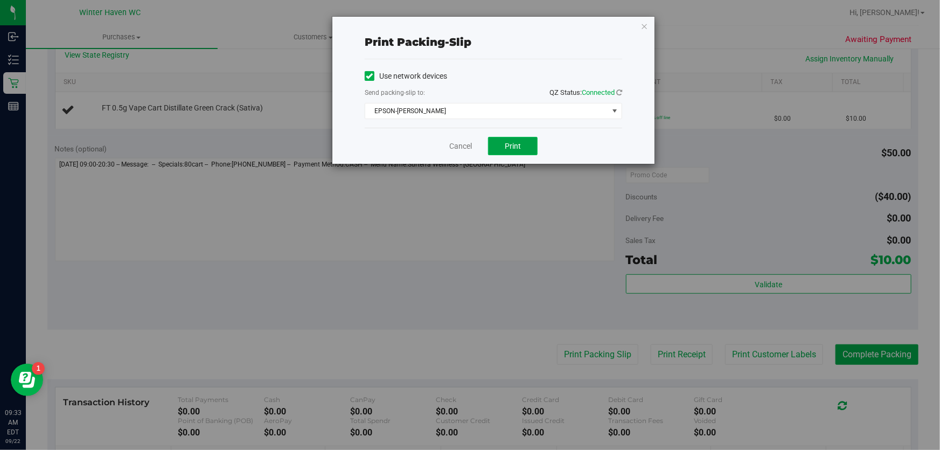
click at [526, 146] on button "Print" at bounding box center [513, 146] width 50 height 18
click at [462, 145] on link "Cancel" at bounding box center [460, 146] width 23 height 11
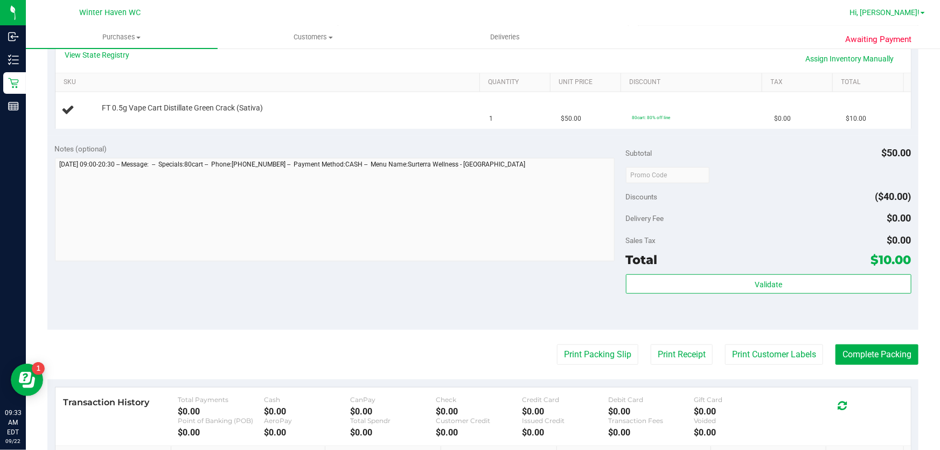
click at [917, 16] on span "Hi, [PERSON_NAME]!" at bounding box center [884, 12] width 70 height 9
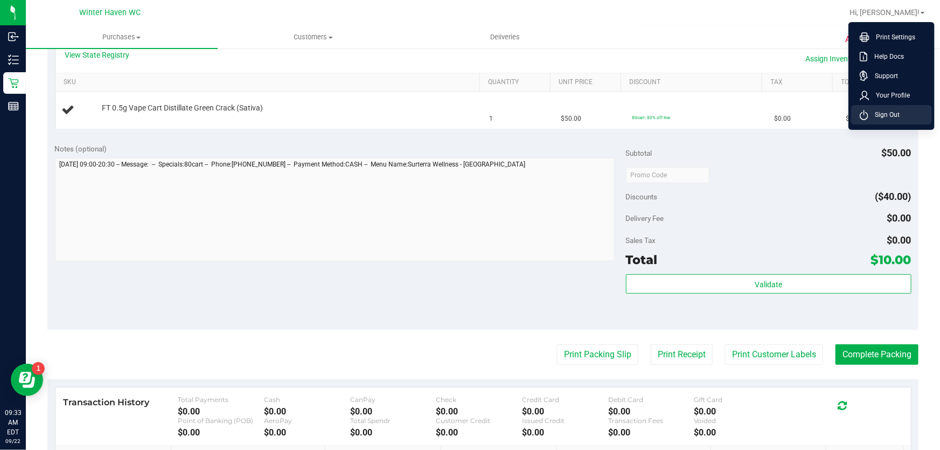
click at [894, 118] on span "Sign Out" at bounding box center [883, 114] width 31 height 11
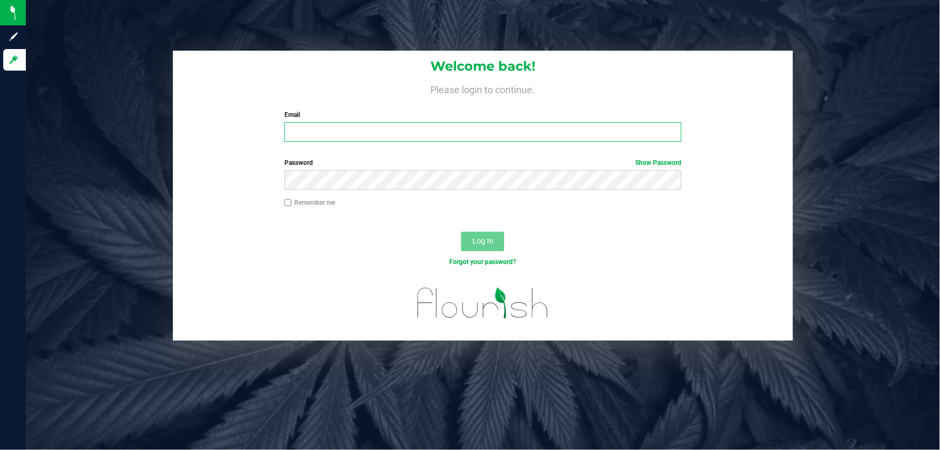
click at [386, 134] on input "Email" at bounding box center [483, 131] width 398 height 19
type input "[EMAIL_ADDRESS][DOMAIN_NAME]"
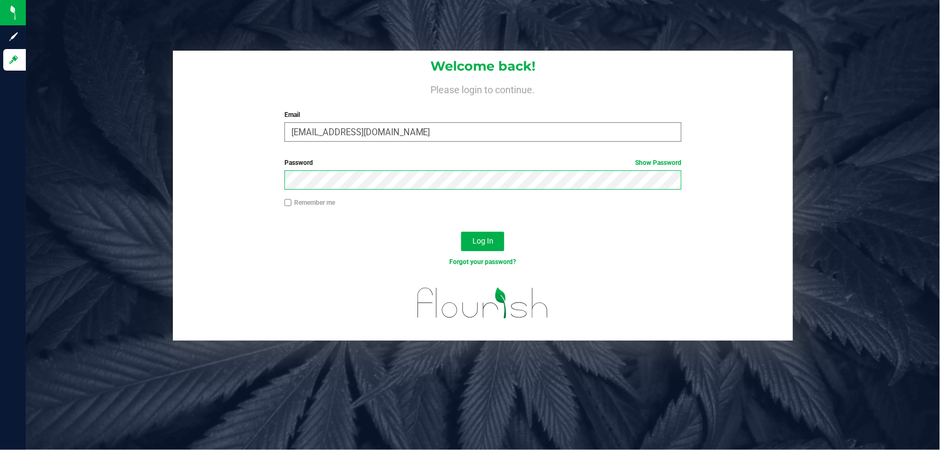
click at [461, 232] on button "Log In" at bounding box center [482, 241] width 43 height 19
